Goal: Navigation & Orientation: Understand site structure

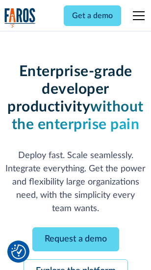
scroll to position [104, 0]
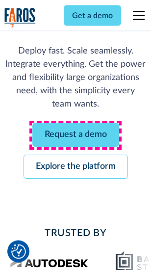
click at [76, 135] on link "Request a demo" at bounding box center [75, 135] width 87 height 24
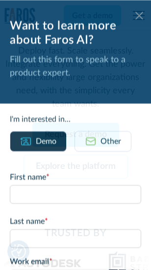
scroll to position [0, 0]
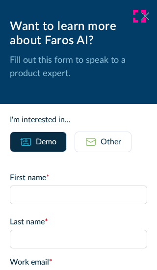
click at [141, 16] on icon at bounding box center [145, 15] width 8 height 7
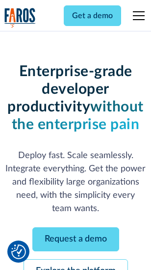
scroll to position [136, 0]
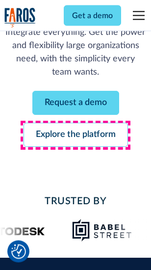
click at [76, 135] on link "Explore the platform" at bounding box center [76, 135] width 104 height 24
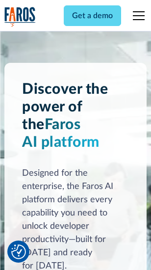
scroll to position [7472, 0]
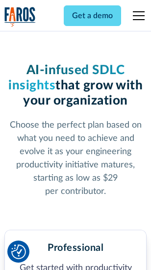
scroll to position [1555, 0]
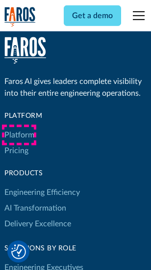
click at [19, 135] on link "Platform" at bounding box center [19, 135] width 30 height 16
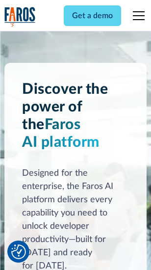
scroll to position [7786, 0]
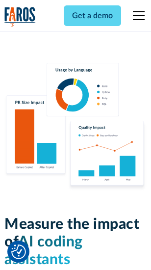
scroll to position [6123, 0]
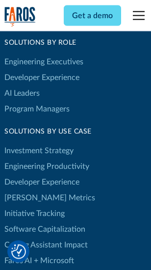
click at [29, 190] on link "[PERSON_NAME] Metrics" at bounding box center [49, 198] width 91 height 16
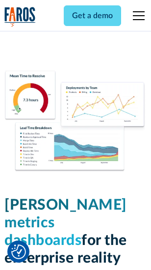
scroll to position [4342, 0]
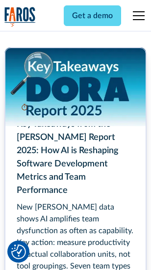
scroll to position [4491, 0]
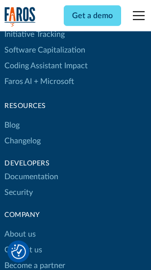
click at [23, 135] on link "Changelog" at bounding box center [22, 141] width 36 height 16
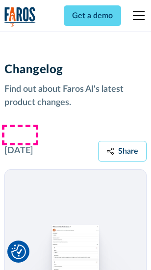
scroll to position [12027, 0]
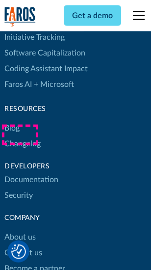
click at [20, 229] on link "About us" at bounding box center [19, 237] width 31 height 16
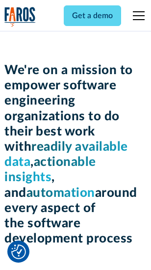
scroll to position [3392, 0]
